Goal: Task Accomplishment & Management: Manage account settings

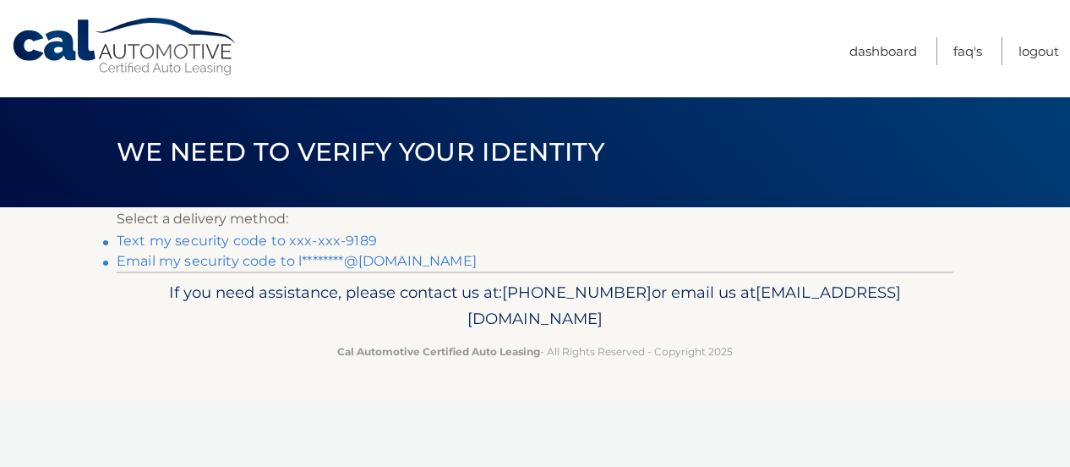
click at [328, 240] on link "Text my security code to xxx-xxx-9189" at bounding box center [247, 240] width 260 height 16
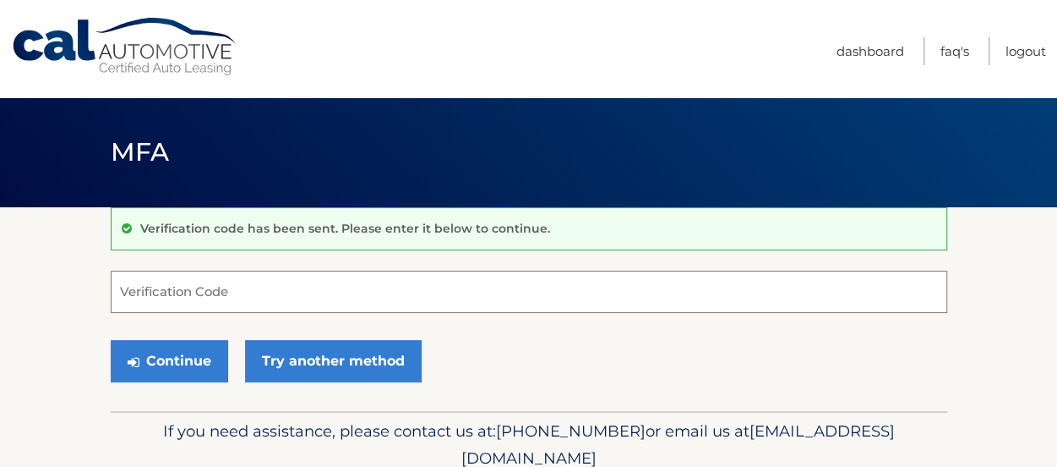
click at [275, 284] on input "Verification Code" at bounding box center [529, 291] width 837 height 42
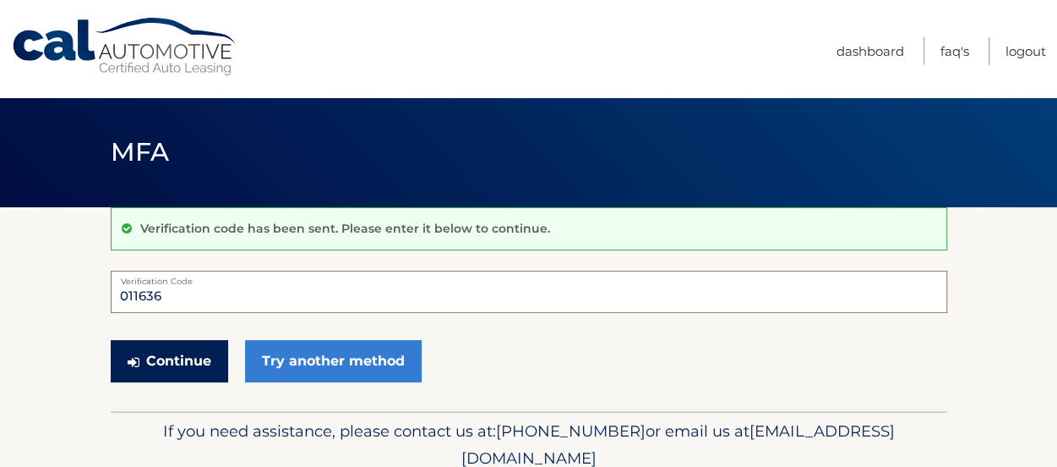
type input "011636"
click at [196, 341] on button "Continue" at bounding box center [169, 361] width 117 height 42
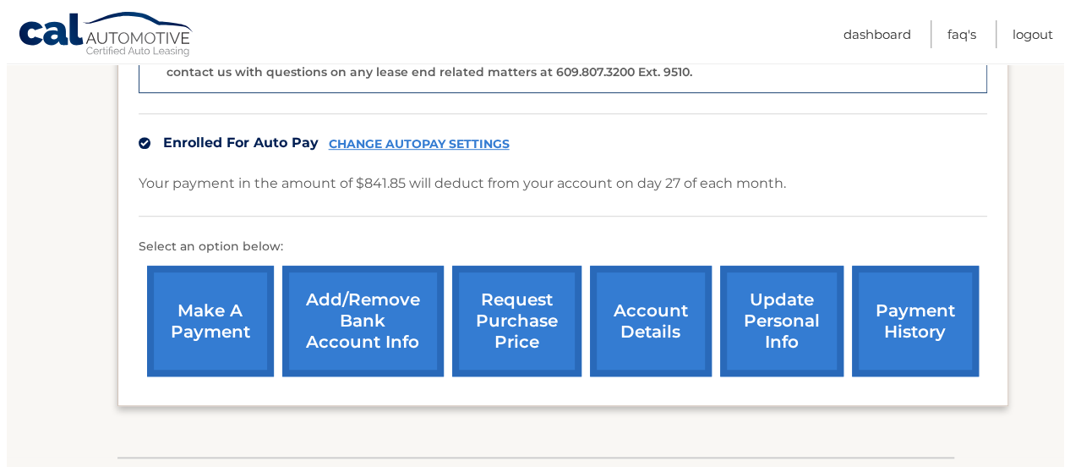
scroll to position [488, 0]
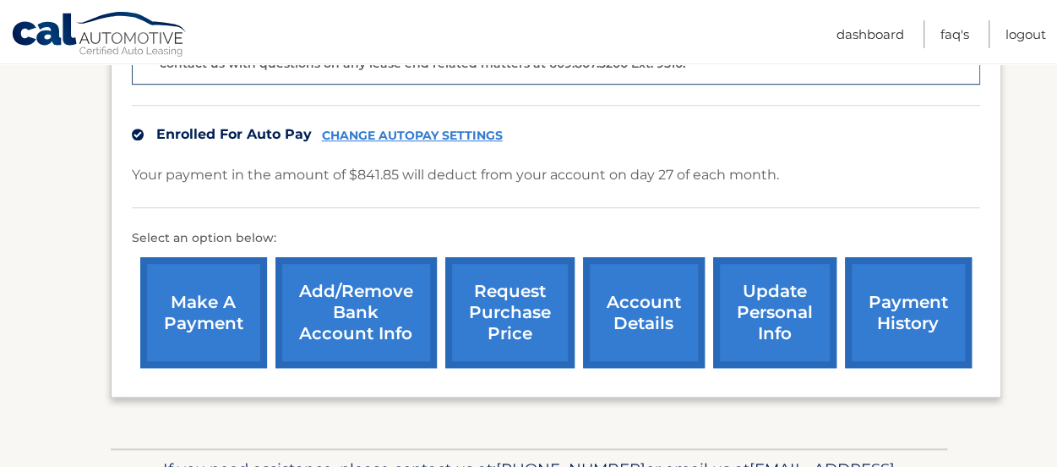
click at [524, 310] on link "request purchase price" at bounding box center [509, 312] width 129 height 111
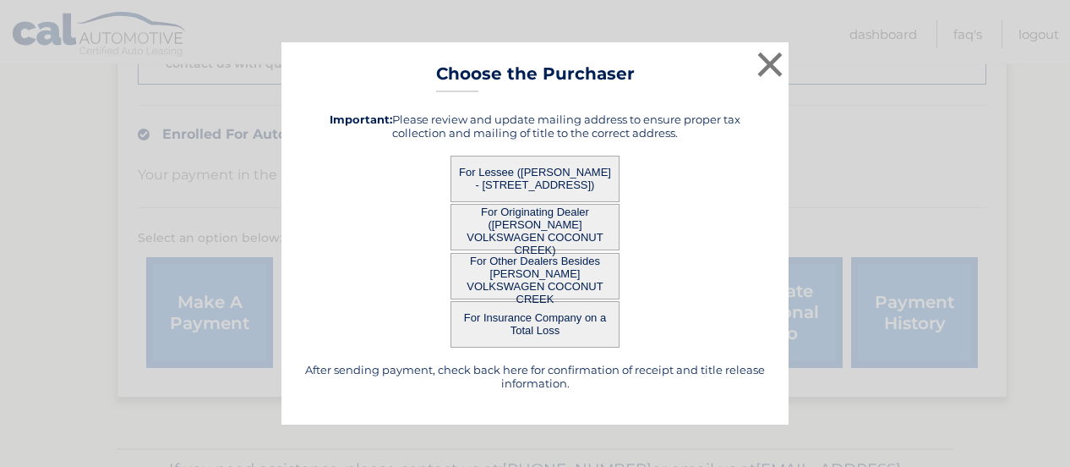
click at [561, 174] on button "For Lessee ([PERSON_NAME] - [STREET_ADDRESS])" at bounding box center [534, 179] width 169 height 46
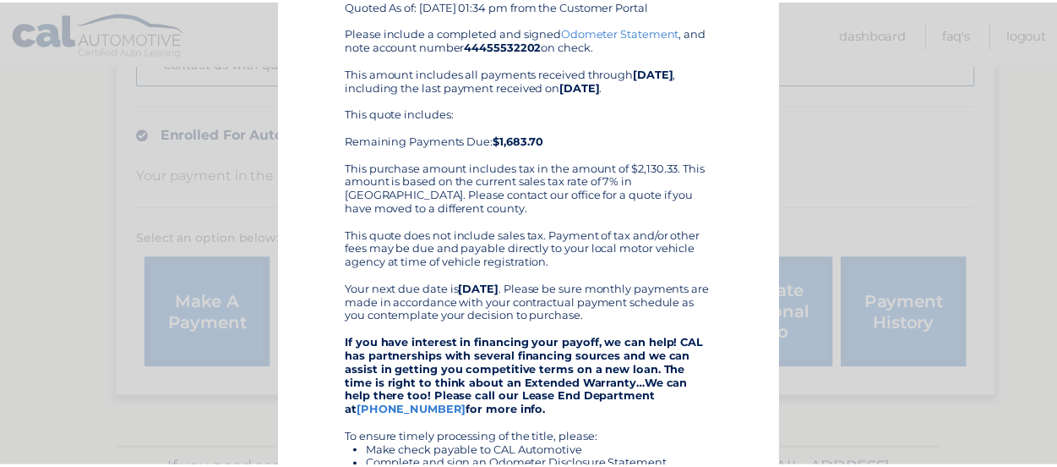
scroll to position [0, 0]
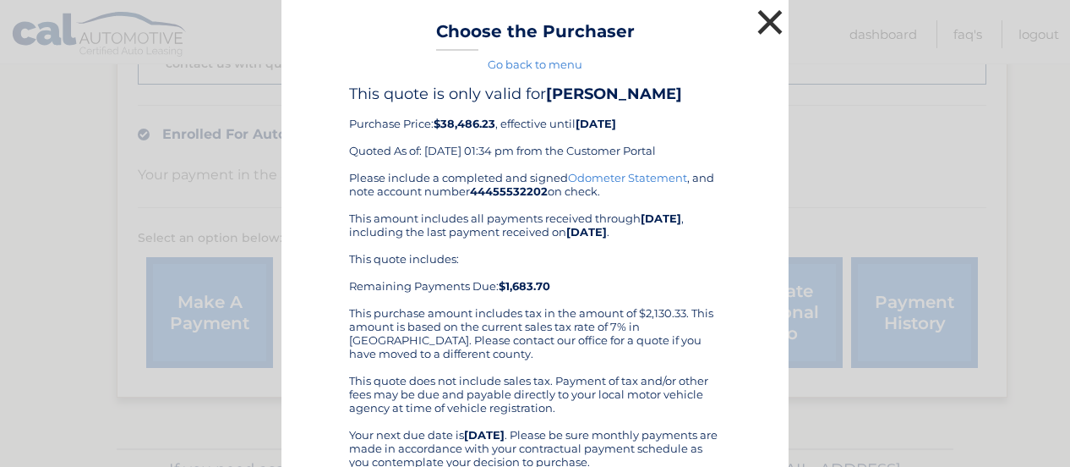
click at [766, 23] on button "×" at bounding box center [770, 22] width 34 height 34
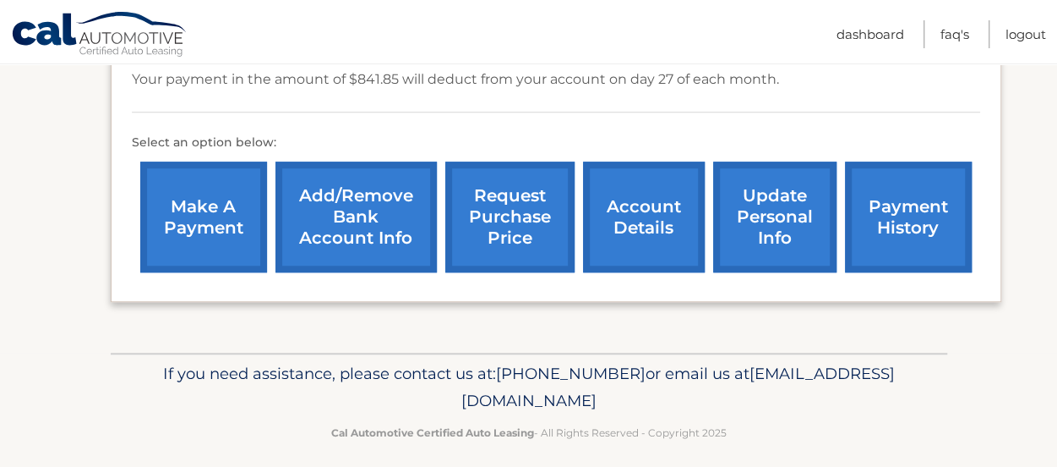
scroll to position [592, 0]
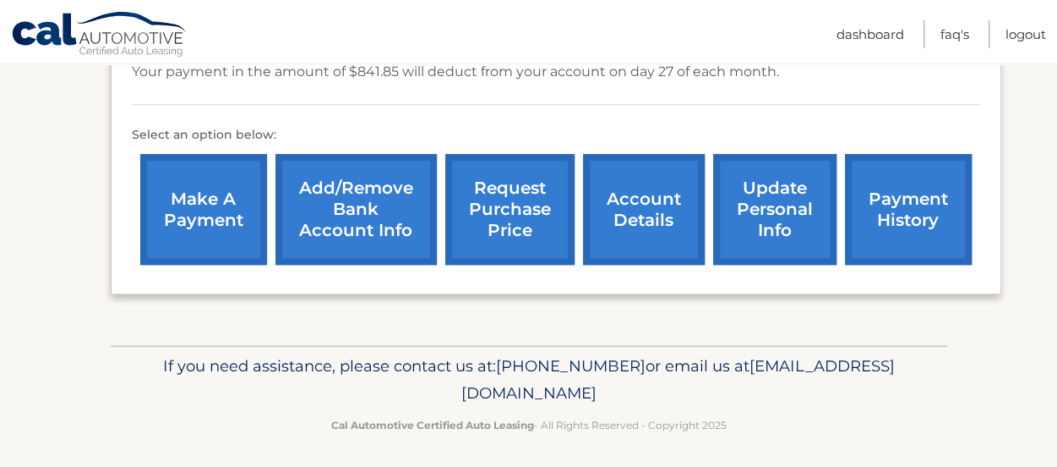
click at [723, 199] on link "update personal info" at bounding box center [774, 209] width 123 height 111
